Goal: Information Seeking & Learning: Learn about a topic

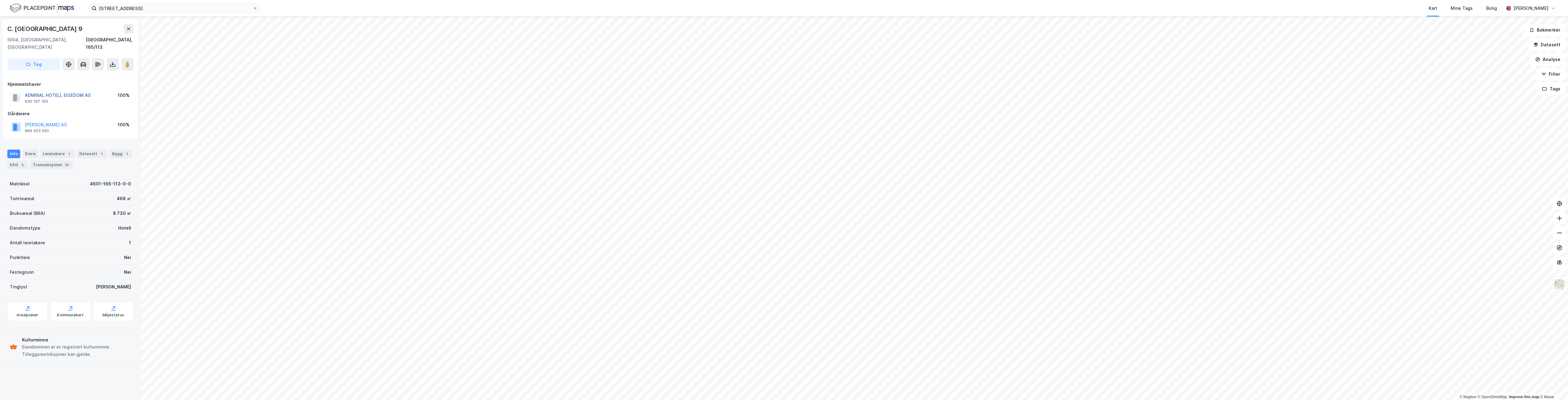
click at [0, 0] on button "ADMIRAL HOTELL EIGEDOM AS" at bounding box center [0, 0] width 0 height 0
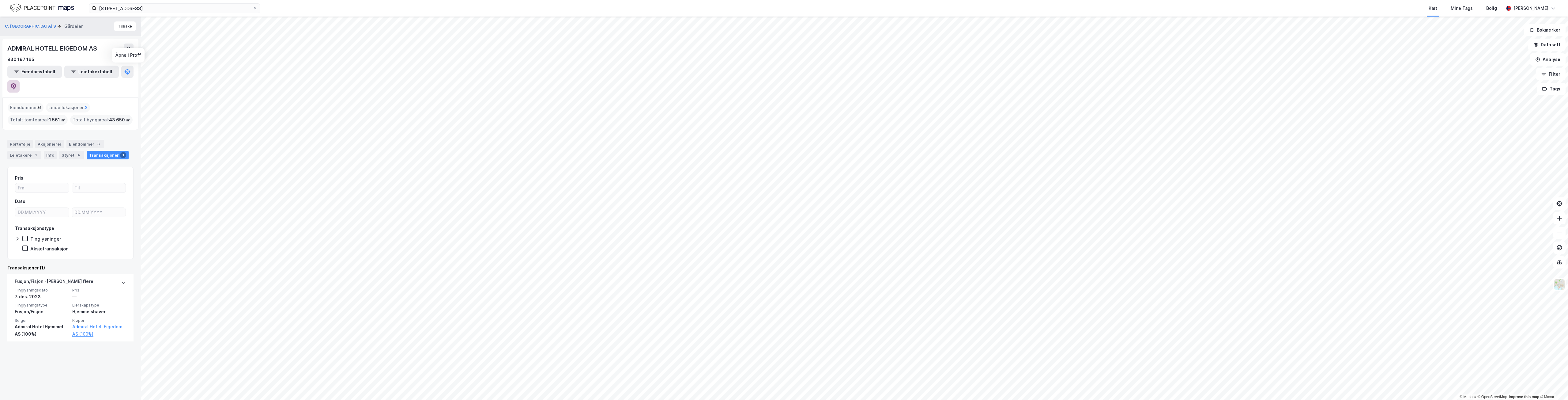
click at [17, 83] on icon at bounding box center [13, 86] width 6 height 6
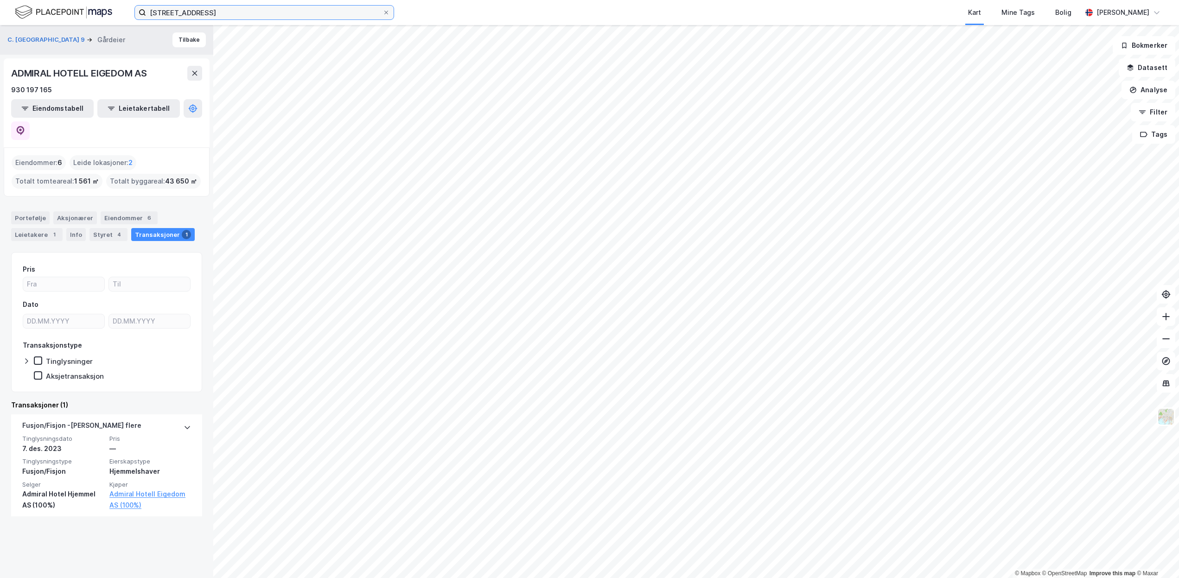
click at [222, 13] on input "[STREET_ADDRESS]" at bounding box center [264, 13] width 237 height 14
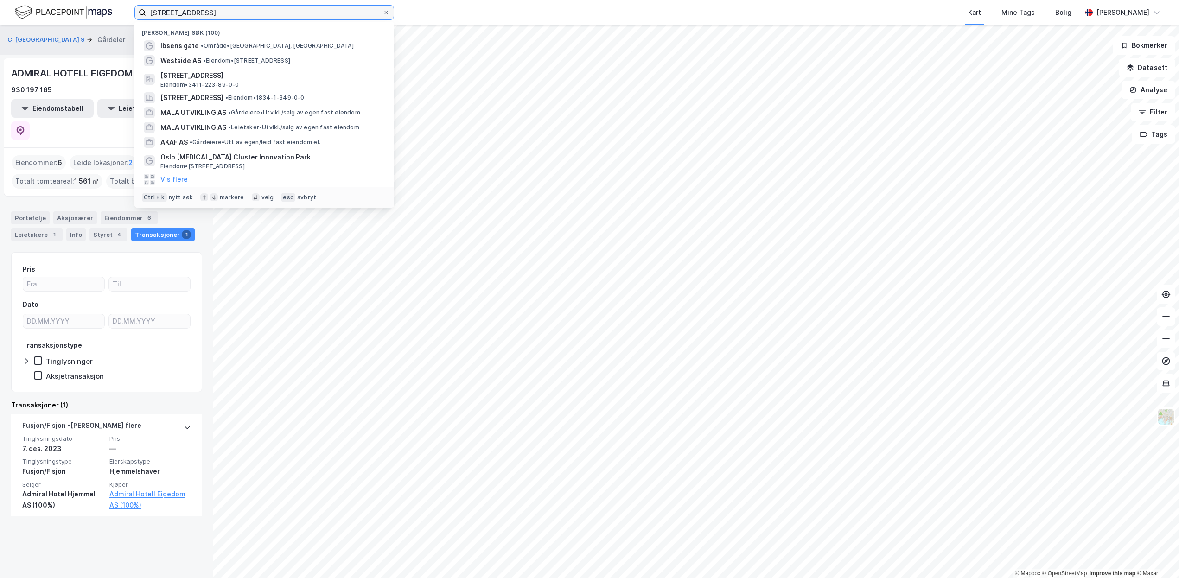
click at [222, 13] on input "[STREET_ADDRESS]" at bounding box center [264, 13] width 237 height 14
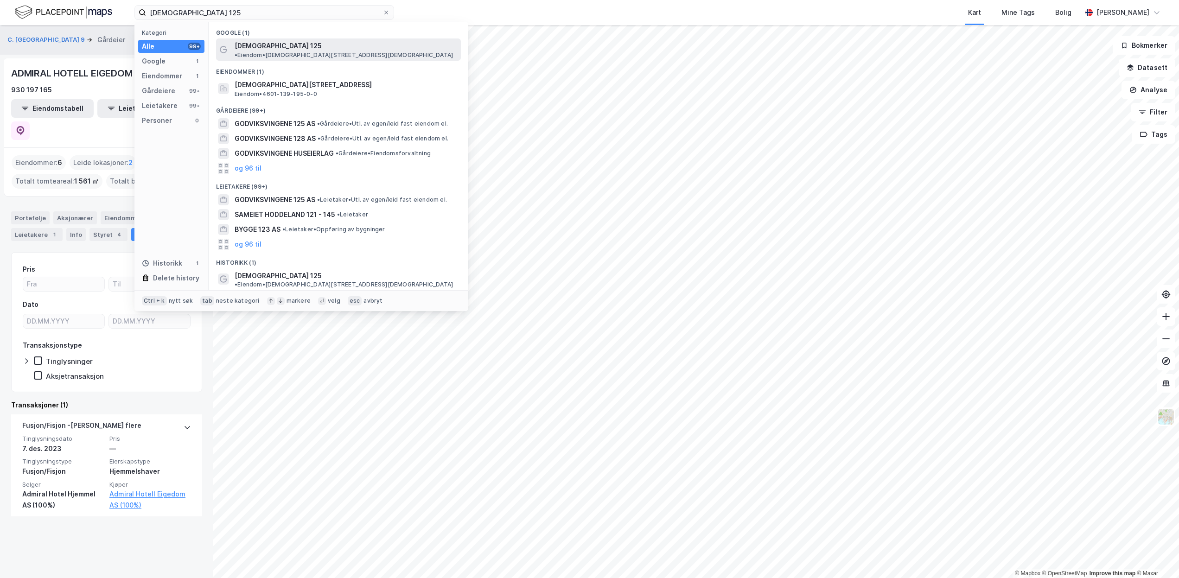
click at [265, 51] on div "[DEMOGRAPHIC_DATA] 125 • Eiendom • [STREET_ADDRESS][DEMOGRAPHIC_DATA]" at bounding box center [338, 49] width 245 height 22
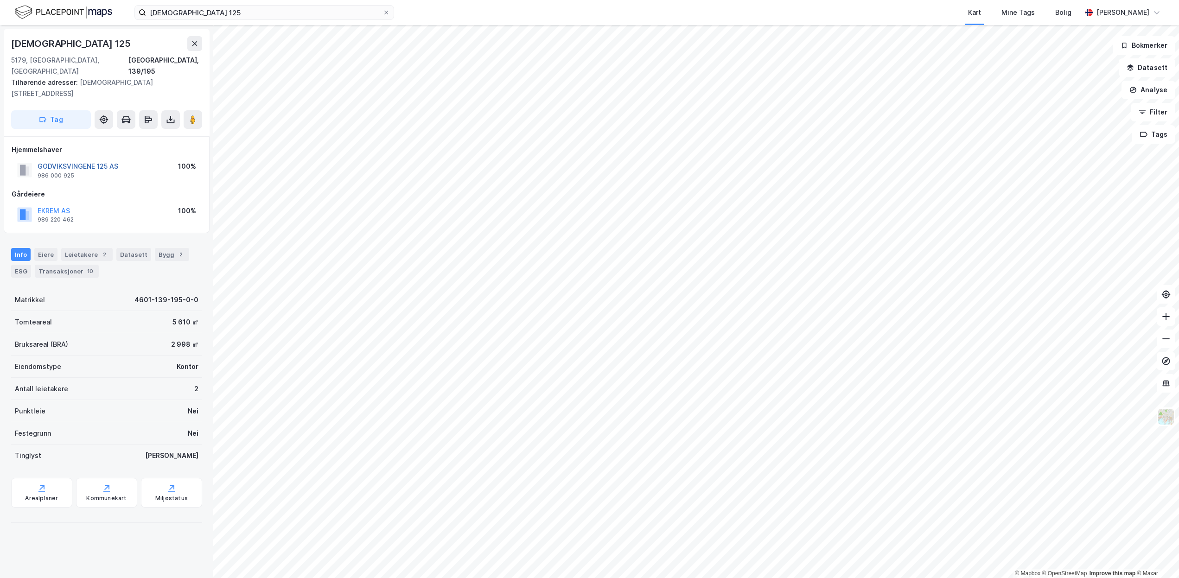
click at [0, 0] on button "GODVIKSVINGENE 125 AS" at bounding box center [0, 0] width 0 height 0
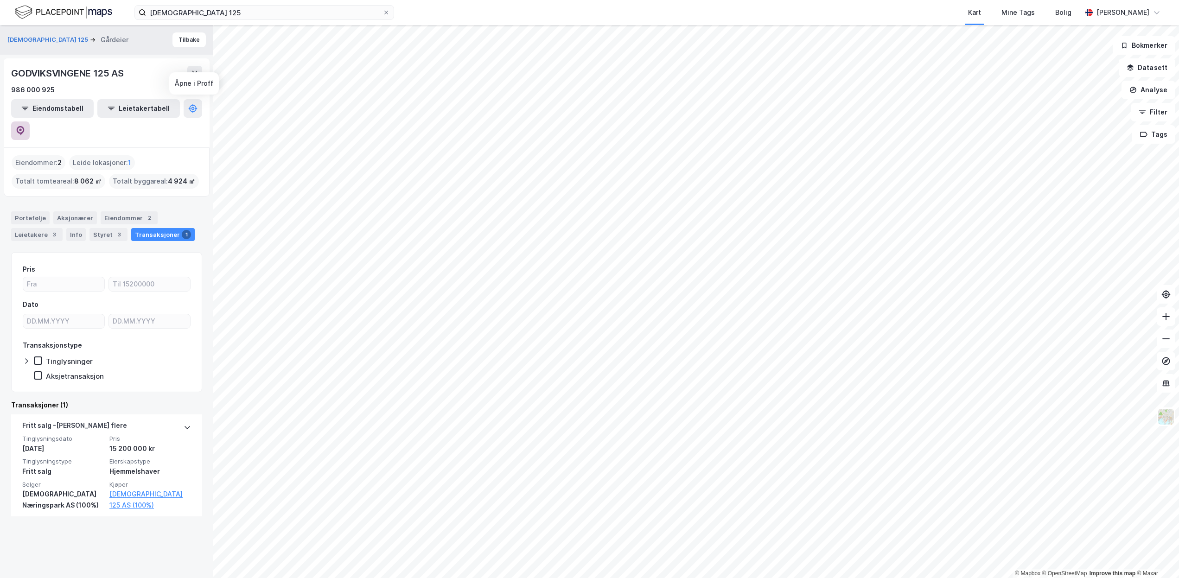
click at [30, 121] on button at bounding box center [20, 130] width 19 height 19
click at [217, 13] on input "[DEMOGRAPHIC_DATA] 125" at bounding box center [264, 13] width 237 height 14
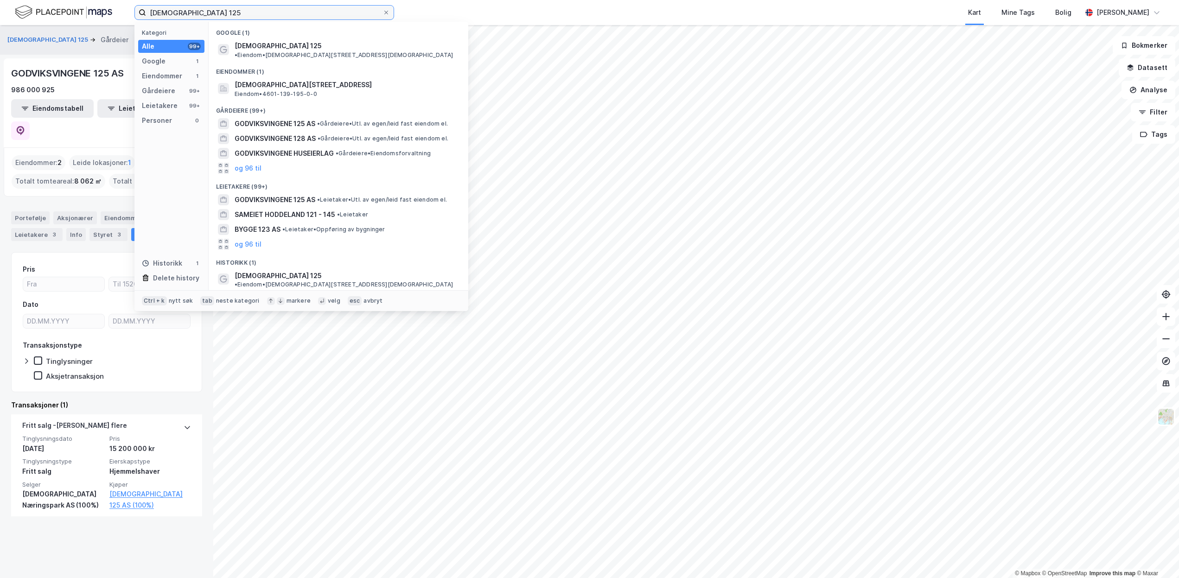
click at [216, 14] on input "[DEMOGRAPHIC_DATA] 125" at bounding box center [264, 13] width 237 height 14
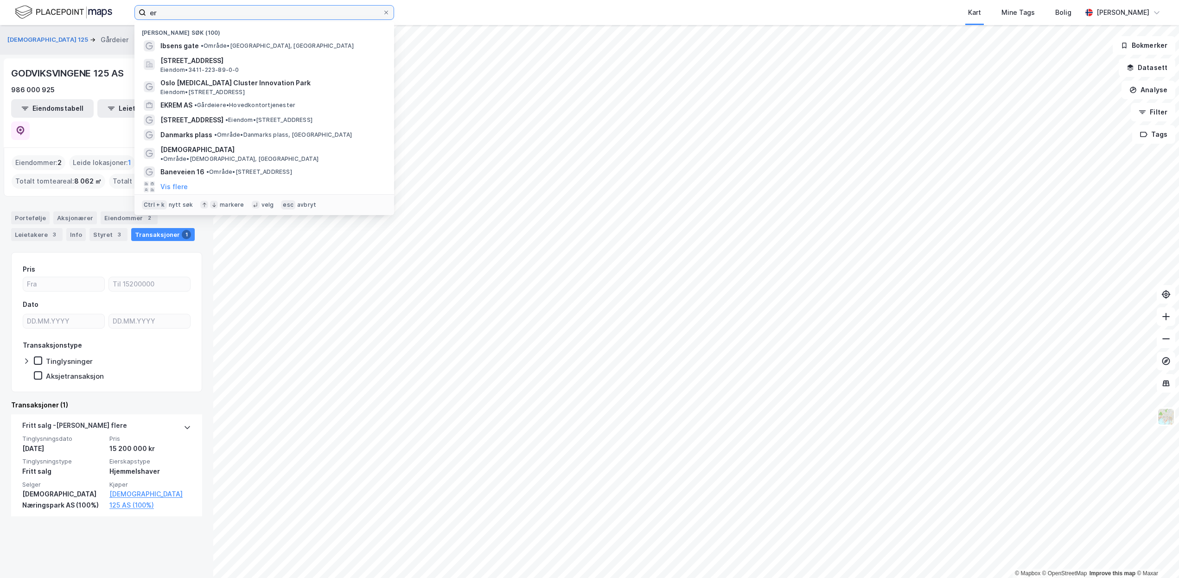
type input "e"
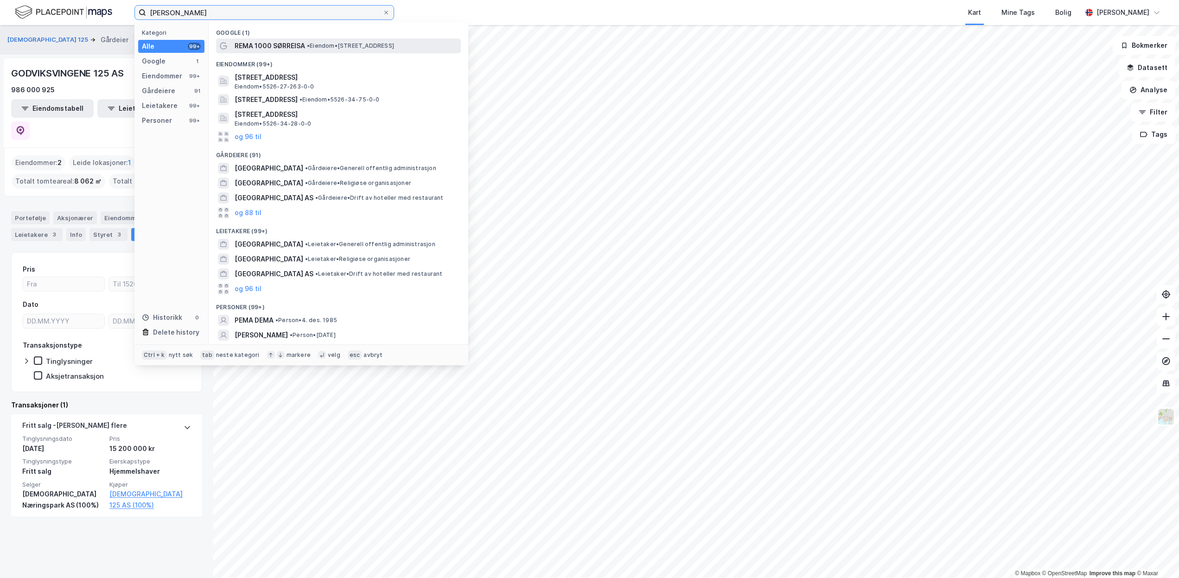
type input "[PERSON_NAME]"
click at [265, 46] on span "REMA 1000 SØRREISA" at bounding box center [270, 45] width 70 height 11
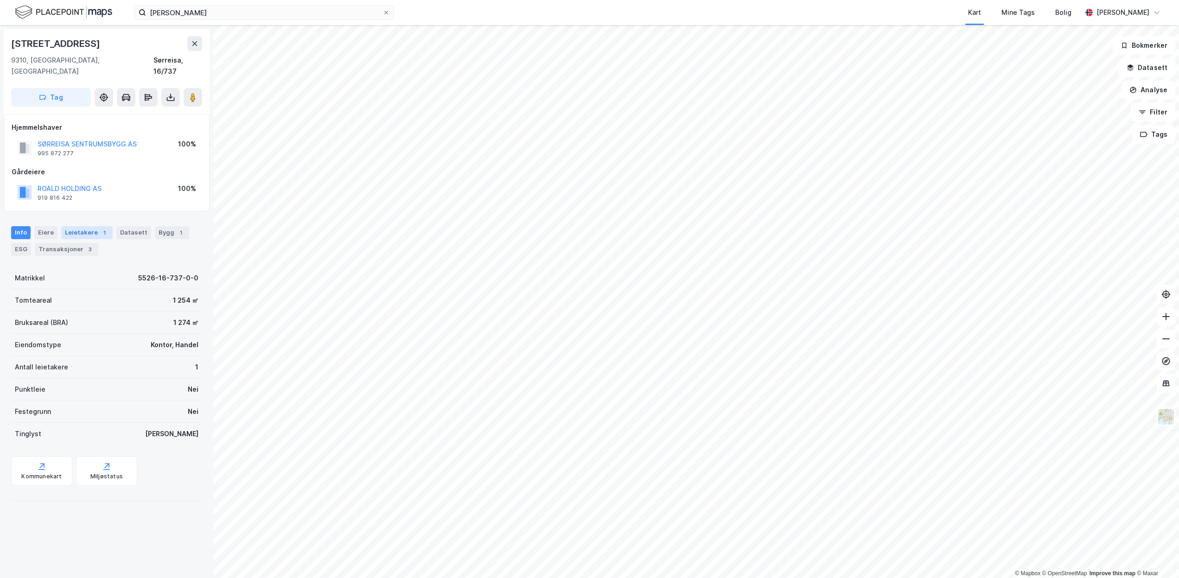
click at [100, 228] on div "1" at bounding box center [104, 232] width 9 height 9
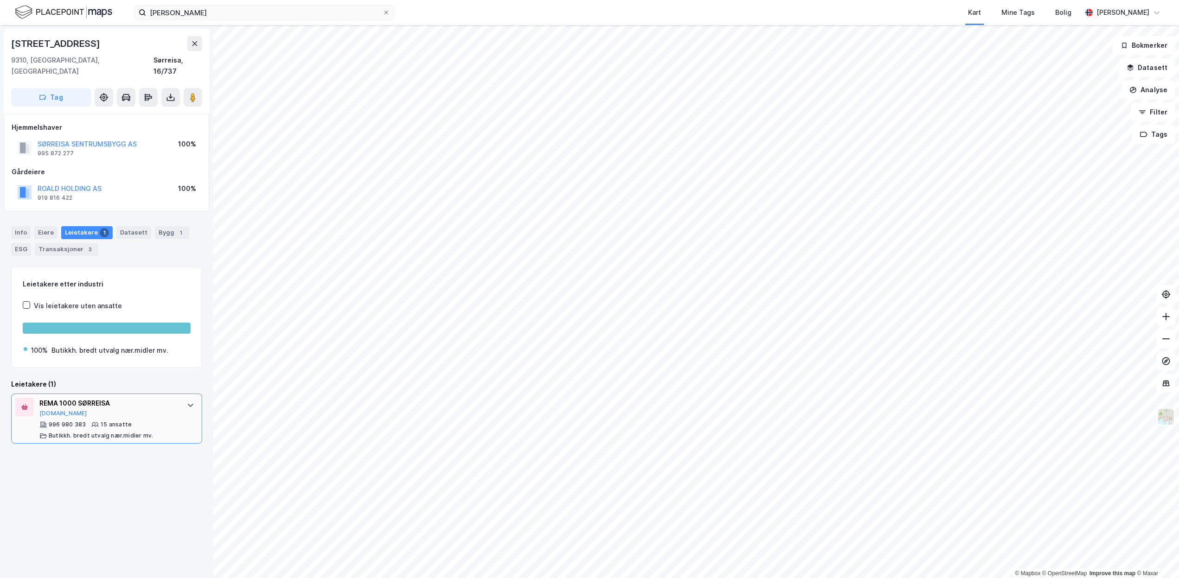
click at [120, 398] on div "REMA 1000 SØRREISA" at bounding box center [108, 403] width 138 height 11
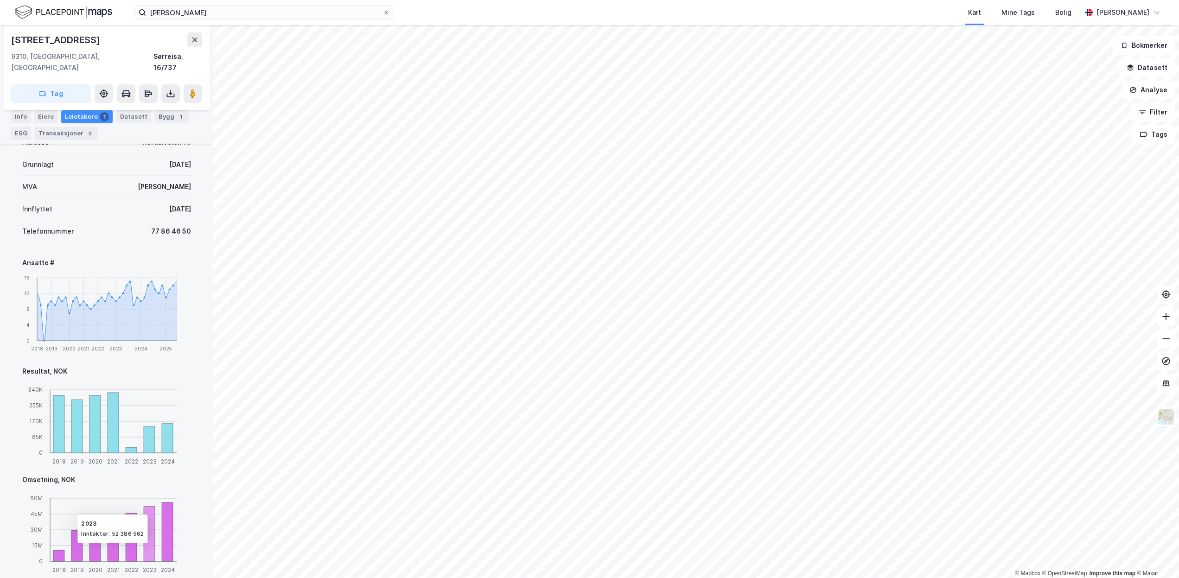
scroll to position [460, 0]
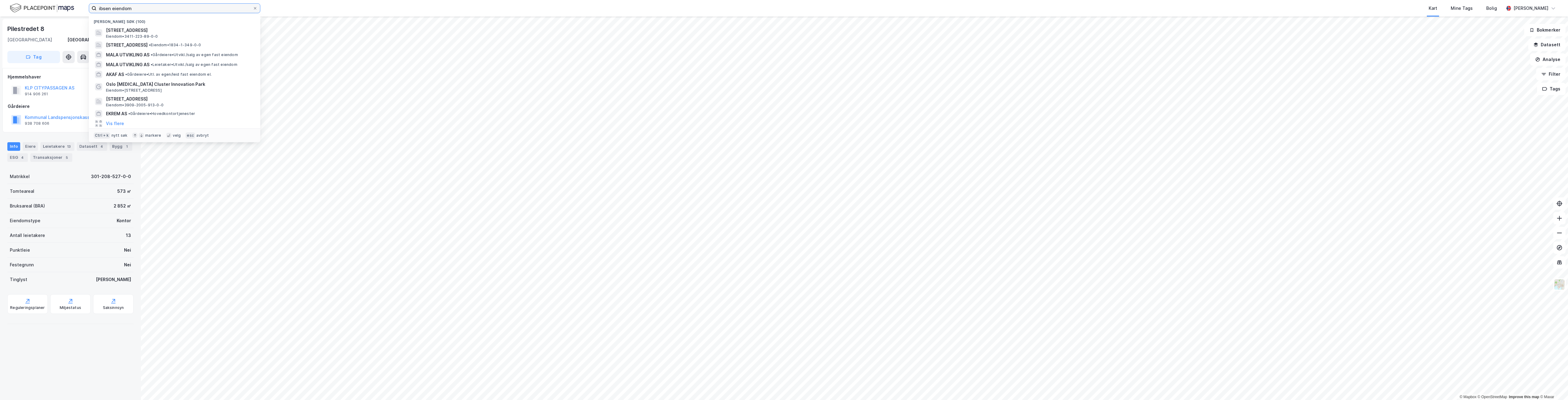
click at [190, 9] on input "ibsen eiendom" at bounding box center [174, 9] width 157 height 9
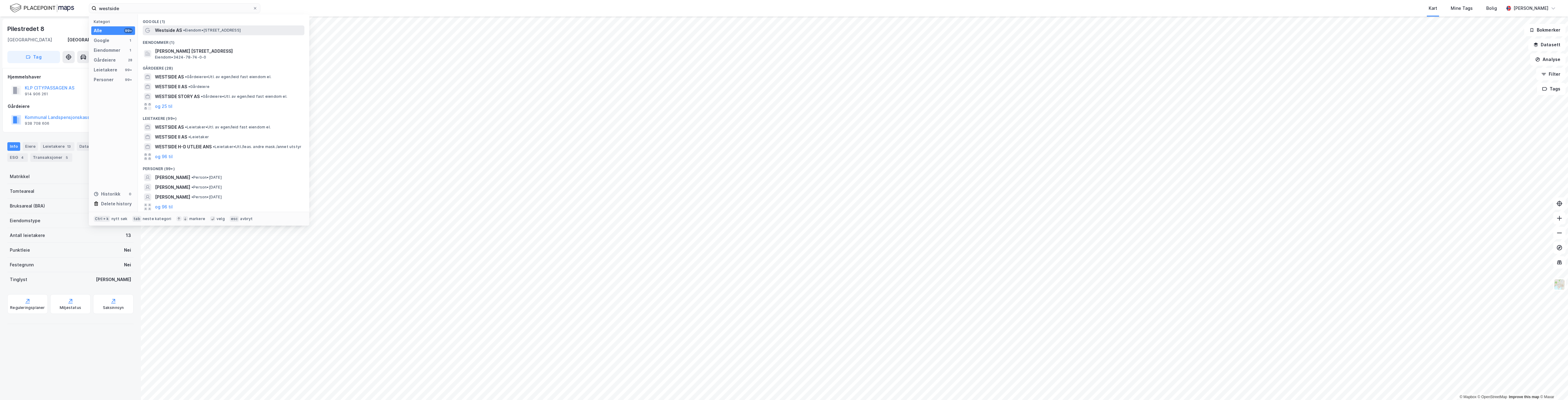
click at [175, 30] on span "Westside AS" at bounding box center [168, 30] width 27 height 7
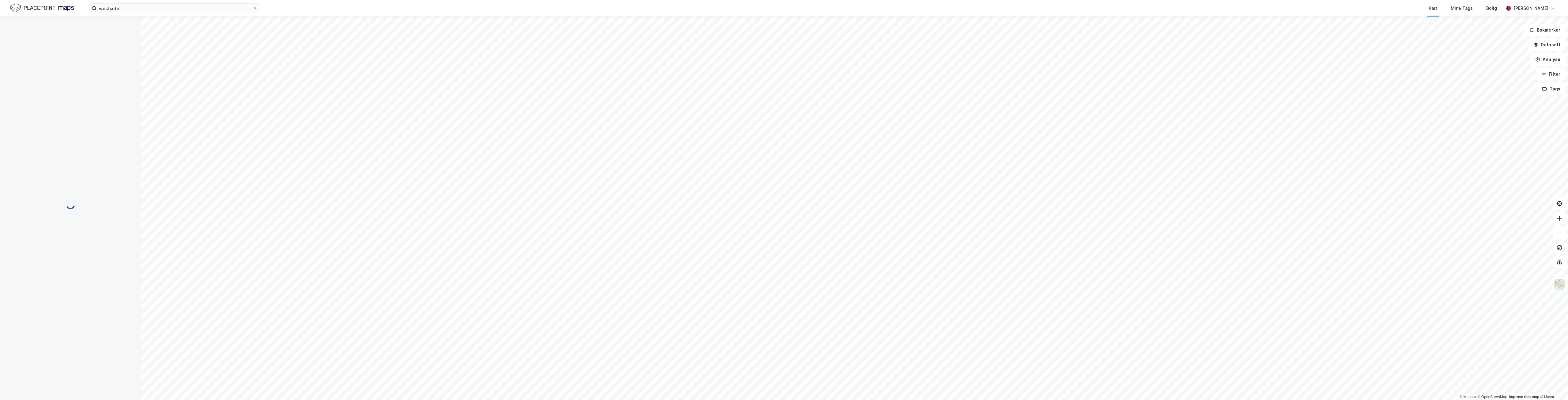
scroll to position [5, 0]
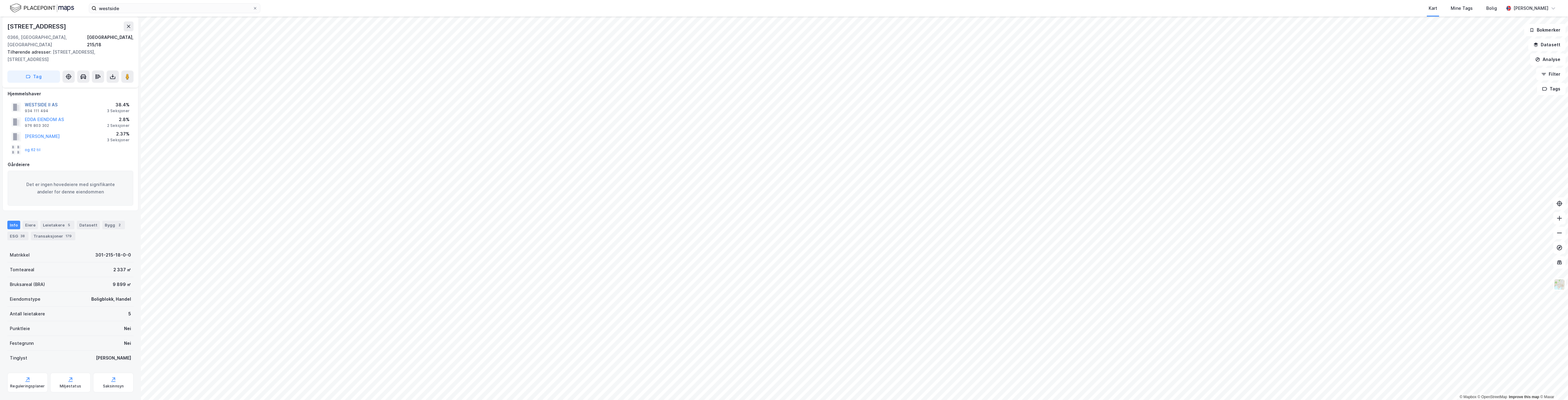
click at [0, 0] on button "WESTSIDE II AS" at bounding box center [0, 0] width 0 height 0
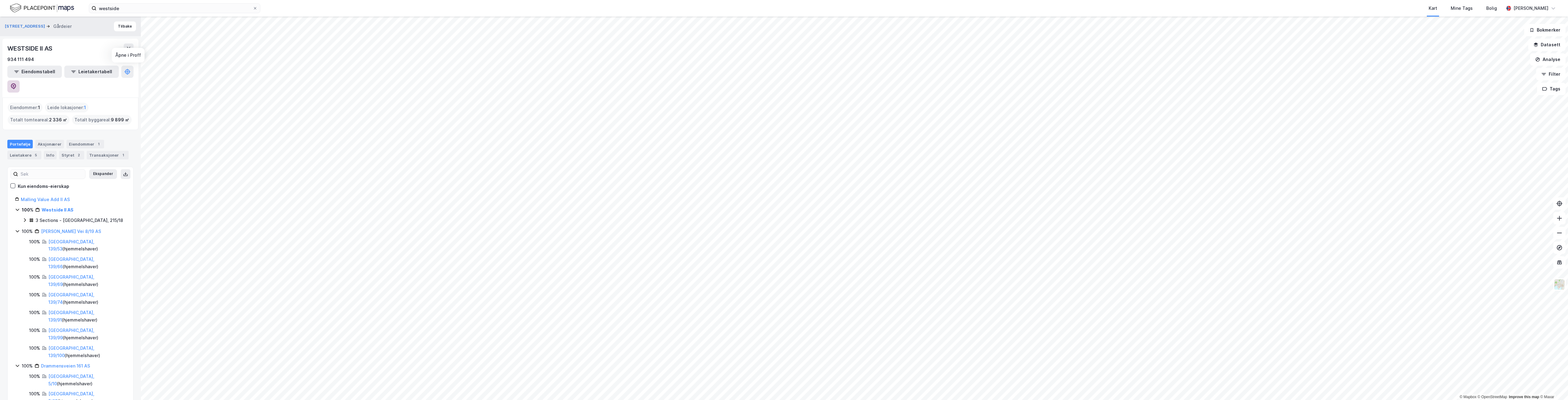
click at [17, 83] on icon at bounding box center [13, 86] width 6 height 6
click at [42, 197] on link "Malling Value Add II AS" at bounding box center [46, 200] width 49 height 5
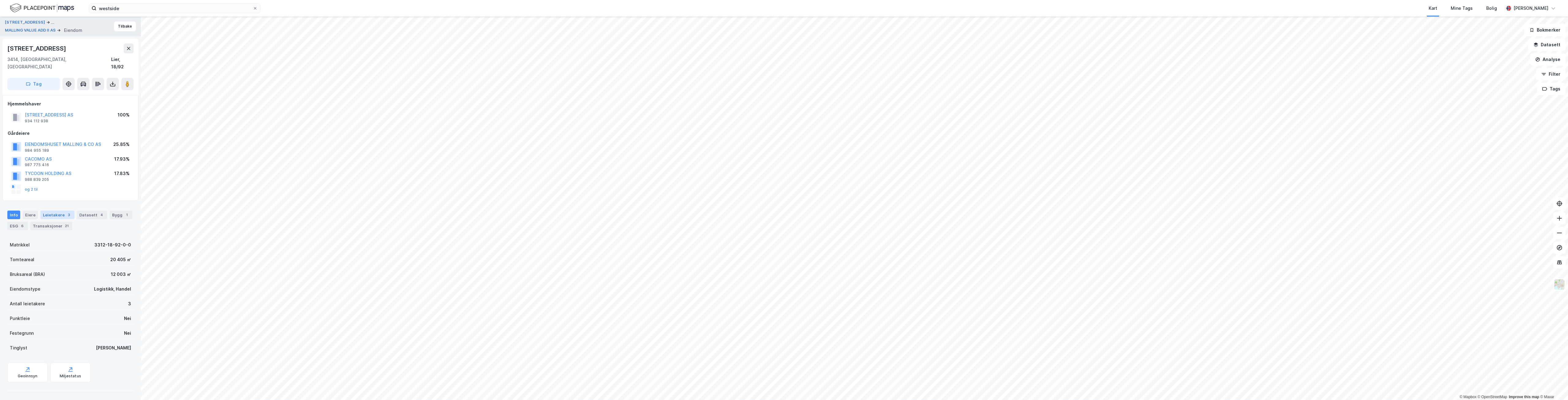
click at [46, 211] on div "Leietakere 3" at bounding box center [57, 215] width 34 height 9
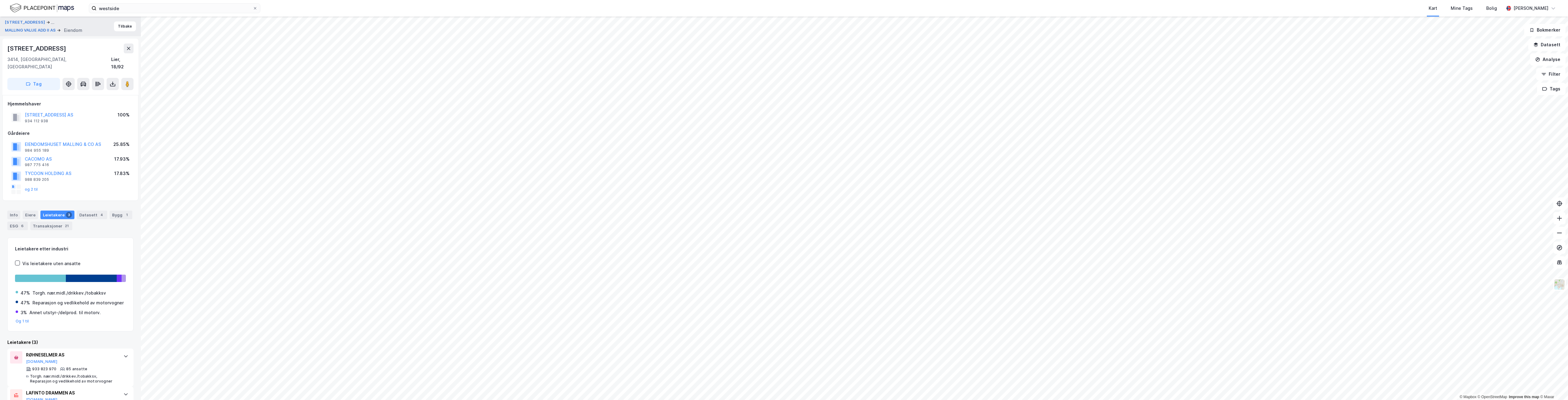
scroll to position [53, 0]
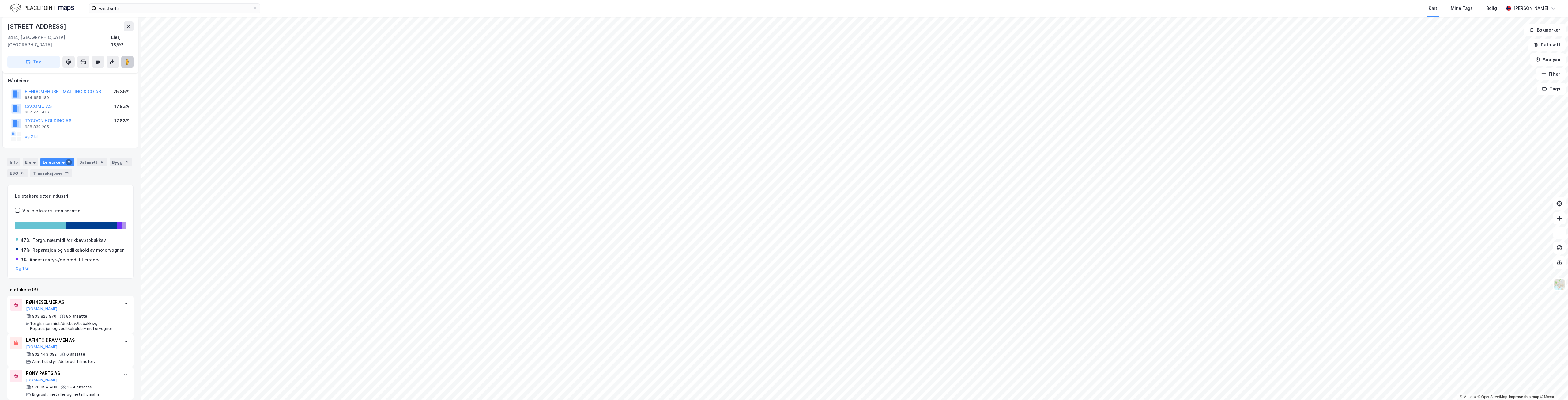
click at [126, 59] on image at bounding box center [127, 61] width 4 height 6
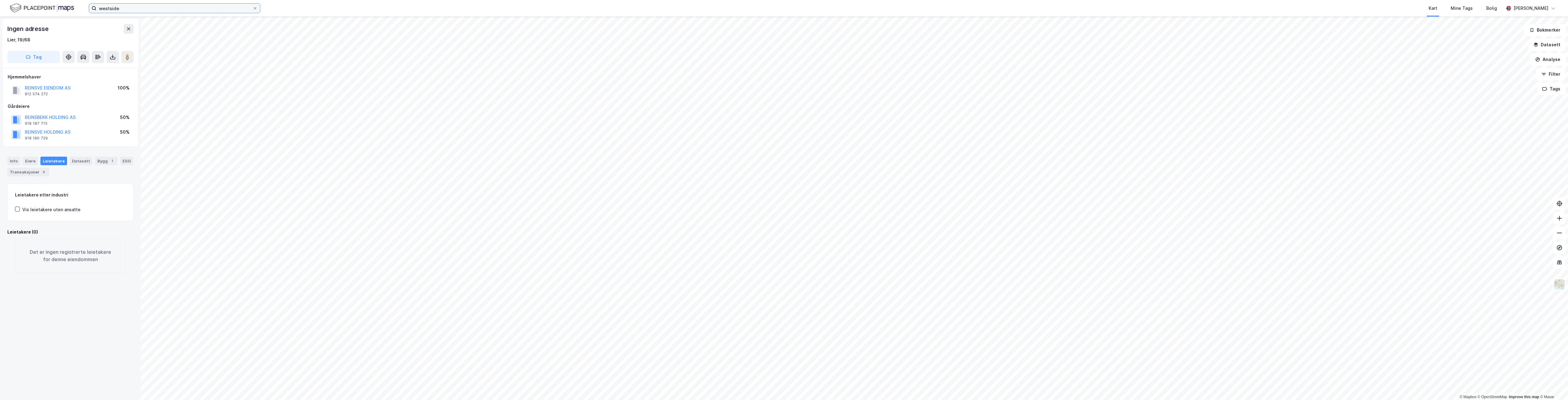
click at [181, 11] on input "westside" at bounding box center [174, 9] width 157 height 9
click at [181, 10] on input "westside" at bounding box center [174, 9] width 157 height 9
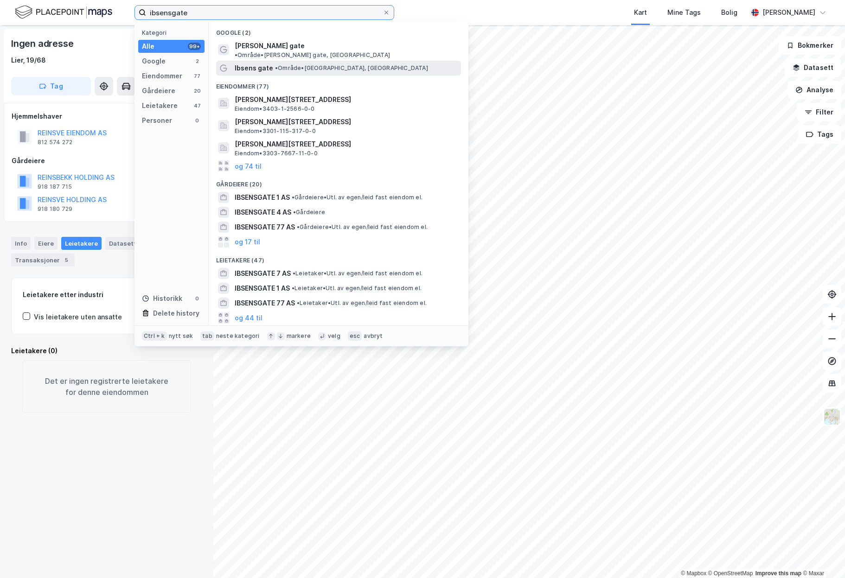
type input "ibsensgate"
click at [273, 64] on div "Ibsens gate • Område • Ibsens gate, Bergen" at bounding box center [347, 68] width 224 height 11
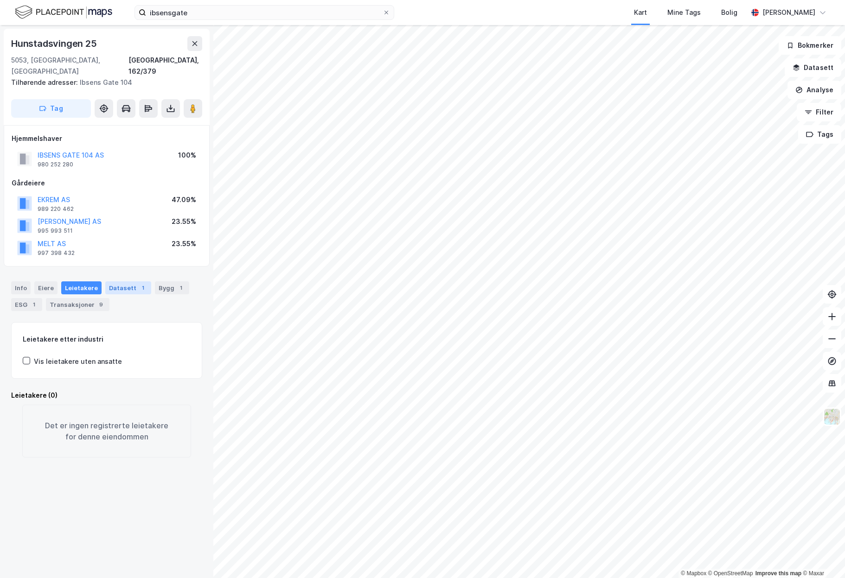
click at [109, 281] on div "Datasett 1" at bounding box center [128, 287] width 46 height 13
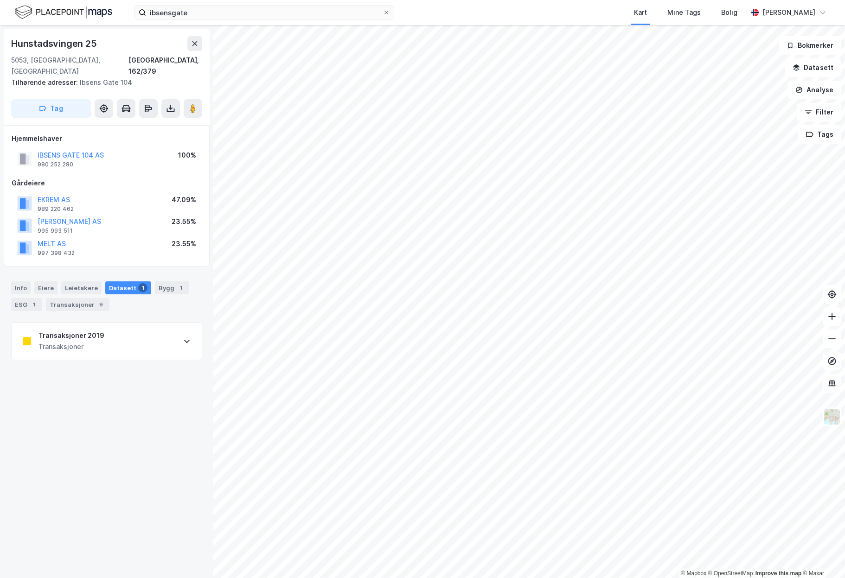
click at [94, 323] on div "Transaksjoner 2019 Transaksjoner" at bounding box center [107, 341] width 190 height 37
click at [33, 300] on div "1" at bounding box center [33, 304] width 9 height 9
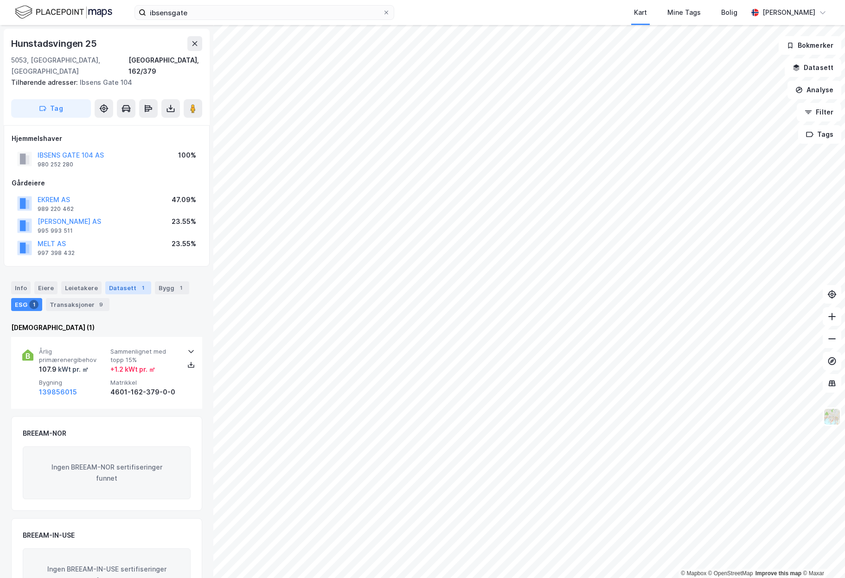
click at [115, 281] on div "Datasett 1" at bounding box center [128, 287] width 46 height 13
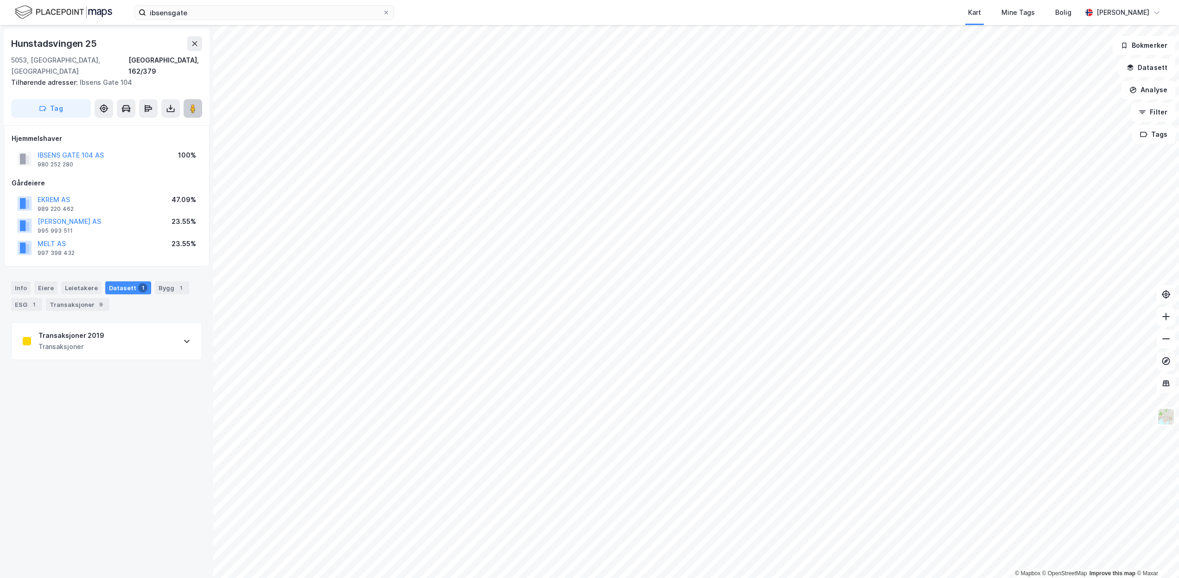
click at [188, 99] on button at bounding box center [193, 108] width 19 height 19
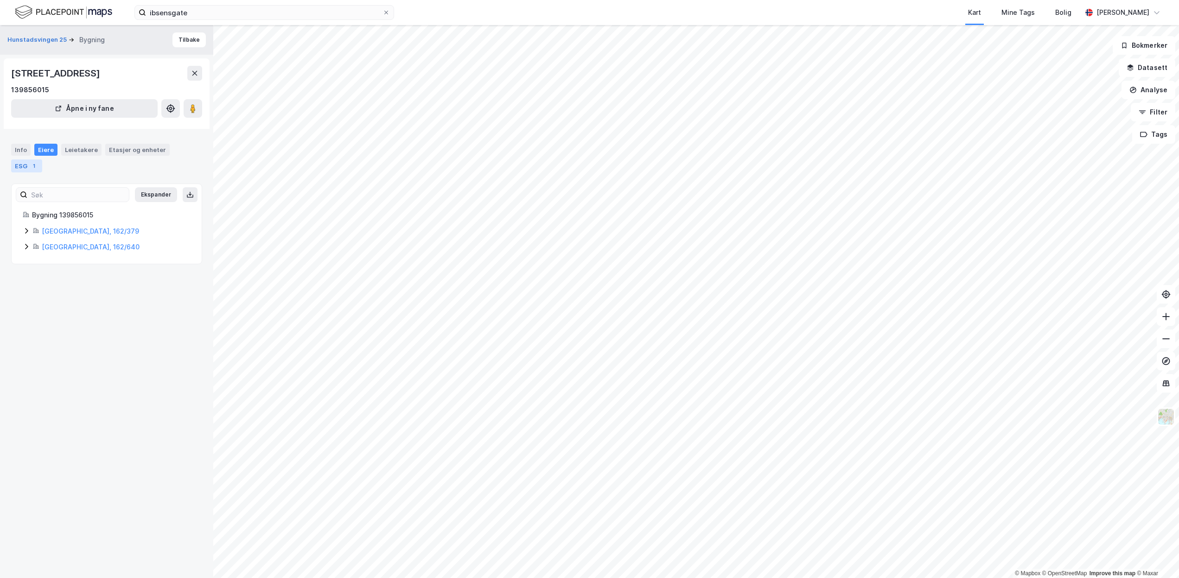
click at [29, 170] on div "ESG 1" at bounding box center [26, 166] width 31 height 13
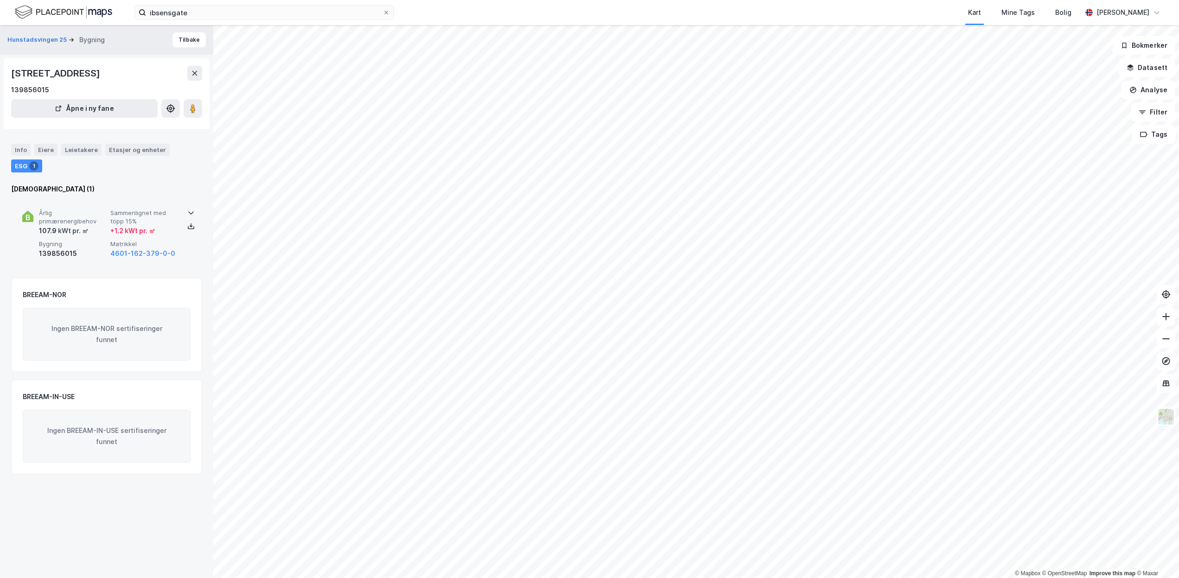
click at [66, 253] on div "139856015" at bounding box center [73, 253] width 68 height 11
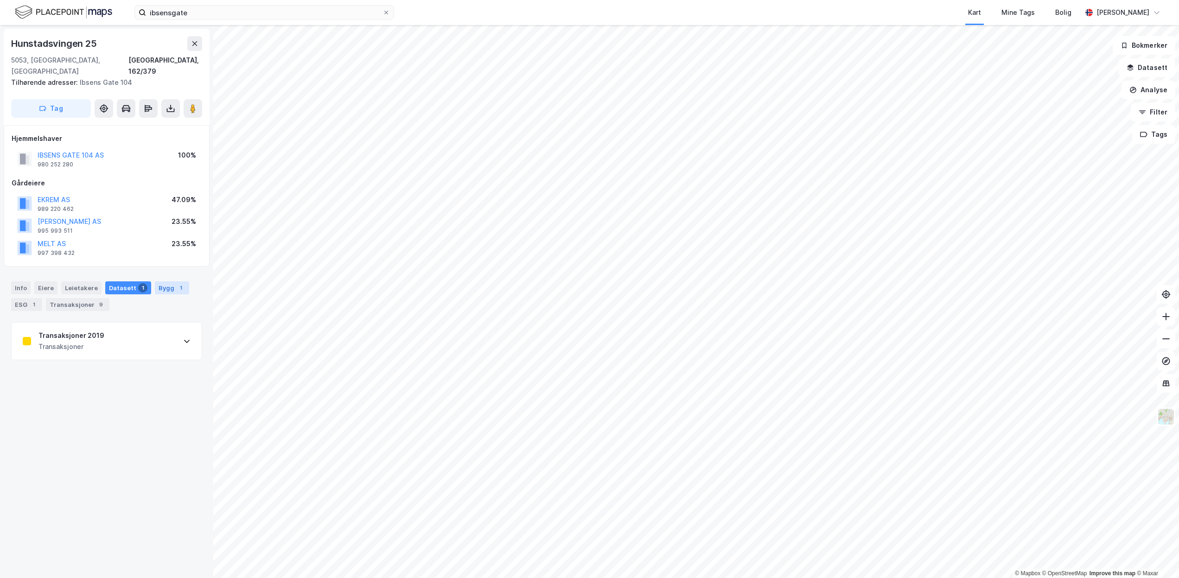
click at [162, 281] on div "Bygg 1" at bounding box center [172, 287] width 34 height 13
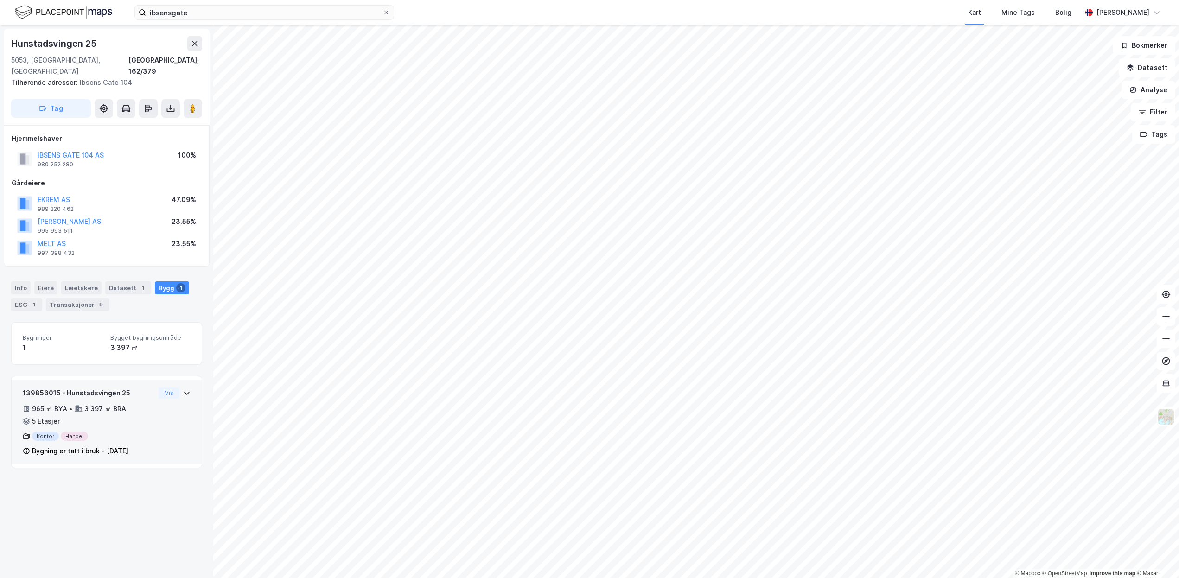
click at [148, 406] on div "139856015 - Hunstadsvingen 25 965 ㎡ BYA • 3 397 ㎡ BRA • 5 Etasjer Kontor Handel…" at bounding box center [107, 426] width 168 height 77
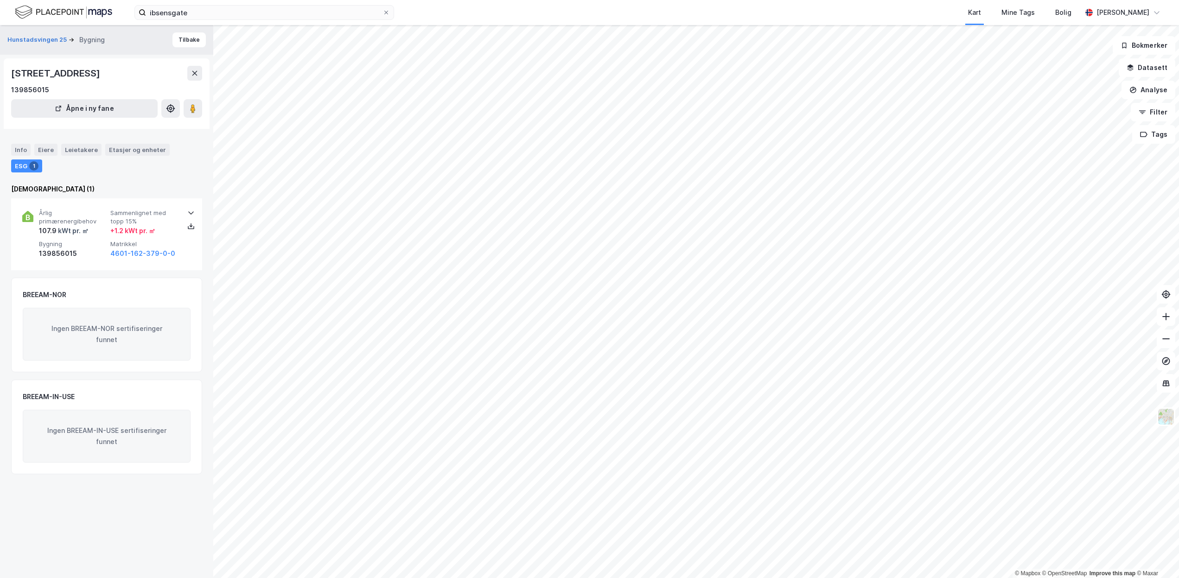
drag, startPoint x: 96, startPoint y: 77, endPoint x: 11, endPoint y: 77, distance: 85.3
click at [11, 77] on div "Hunstadsvingen 25, 5053, VESTLAND 139856015 Åpne i ny fane" at bounding box center [107, 93] width 206 height 70
copy div "Hunstadsvingen 25"
